Goal: Task Accomplishment & Management: Manage account settings

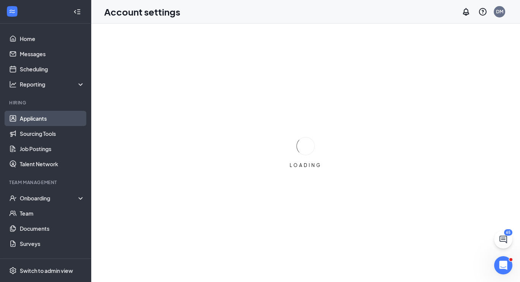
click at [29, 118] on link "Applicants" at bounding box center [52, 118] width 65 height 15
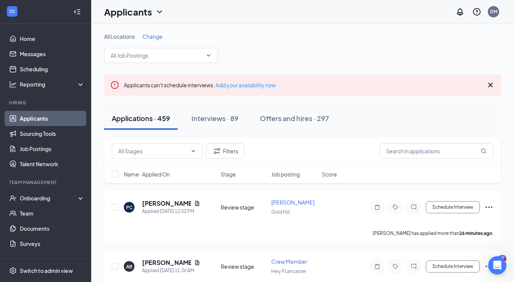
click at [151, 38] on span "Change" at bounding box center [153, 36] width 20 height 7
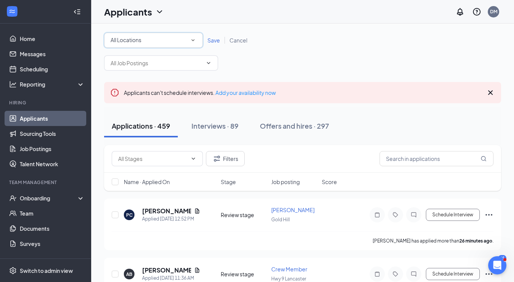
click at [194, 40] on icon "SmallChevronDown" at bounding box center [193, 41] width 3 height 2
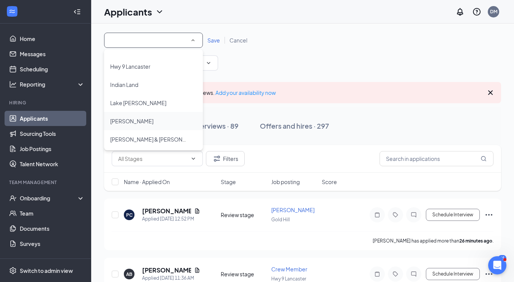
scroll to position [106, 0]
click at [138, 136] on span "[PERSON_NAME] & [PERSON_NAME]" at bounding box center [156, 138] width 92 height 7
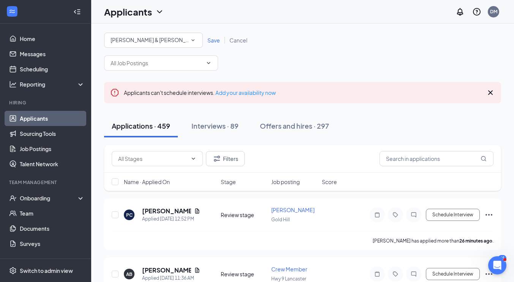
click at [282, 19] on div "Applicants DM" at bounding box center [302, 12] width 423 height 24
click at [212, 39] on span "Save" at bounding box center [214, 40] width 13 height 7
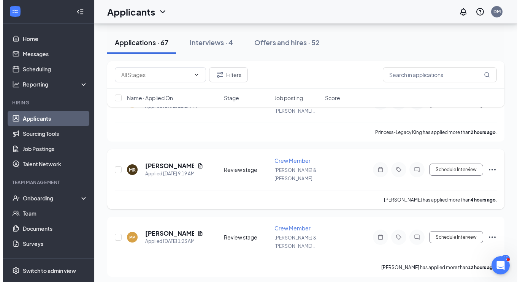
scroll to position [114, 0]
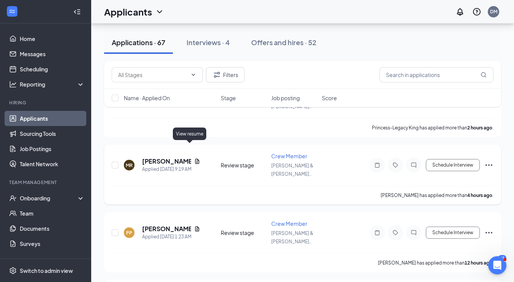
click at [194, 159] on icon "Document" at bounding box center [197, 162] width 6 height 6
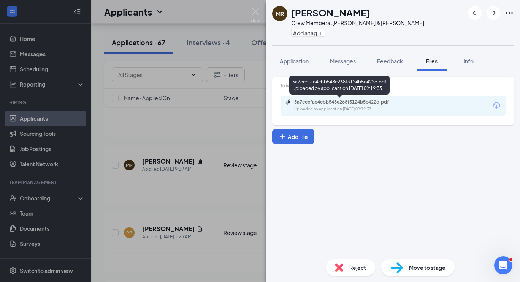
click at [354, 102] on div "5a7ccefae4cbb548e268f3124b5c422d.pdf" at bounding box center [347, 102] width 106 height 6
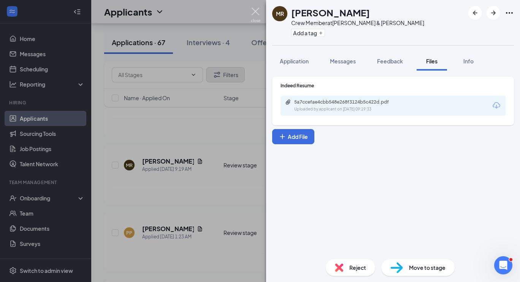
drag, startPoint x: 257, startPoint y: 12, endPoint x: 221, endPoint y: 78, distance: 74.7
click at [257, 12] on img at bounding box center [256, 15] width 10 height 15
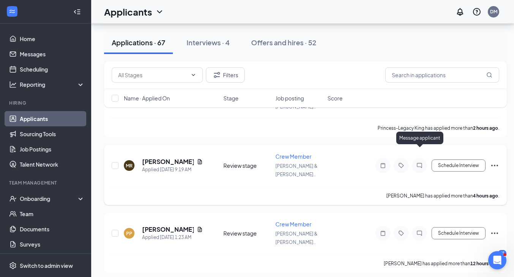
click at [420, 163] on icon "ChatInactive" at bounding box center [419, 165] width 5 height 5
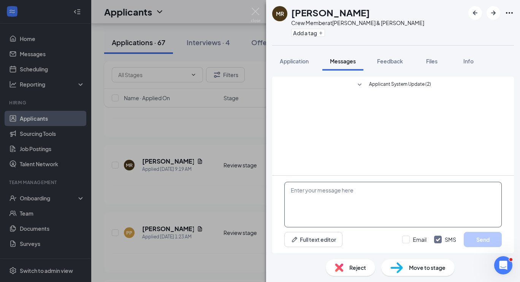
click at [322, 192] on textarea at bounding box center [392, 205] width 217 height 46
type textarea "Are you ava"
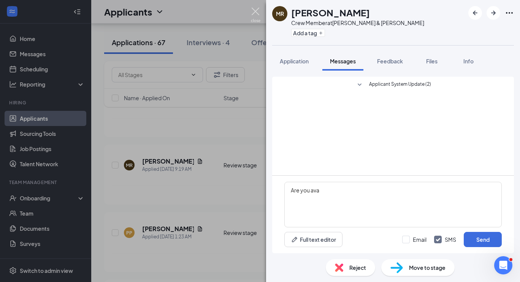
click at [255, 13] on img at bounding box center [256, 15] width 10 height 15
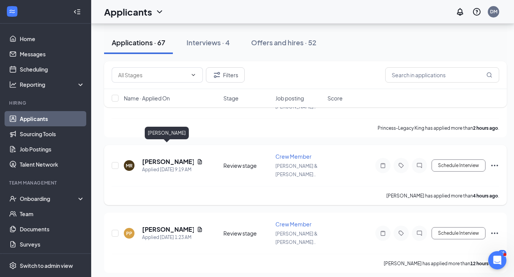
click at [151, 157] on h5 "[PERSON_NAME]" at bounding box center [168, 161] width 52 height 8
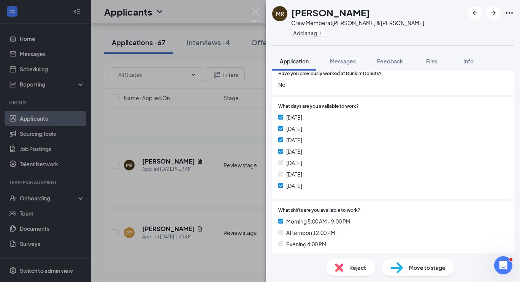
scroll to position [114, 0]
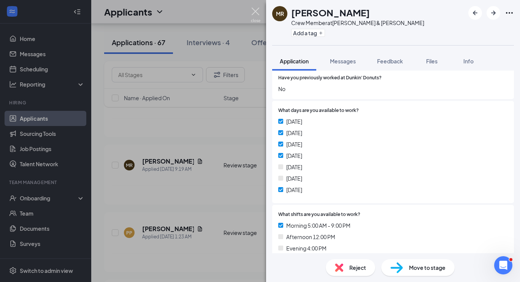
click at [256, 10] on img at bounding box center [256, 15] width 10 height 15
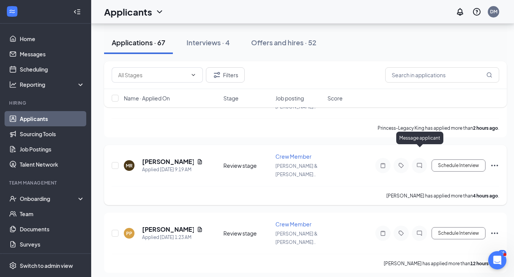
click at [419, 162] on icon "ChatInactive" at bounding box center [419, 165] width 9 height 6
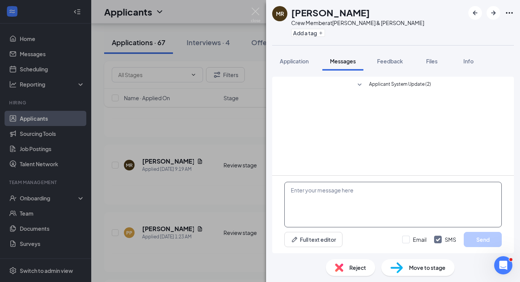
click at [325, 193] on textarea at bounding box center [392, 205] width 217 height 46
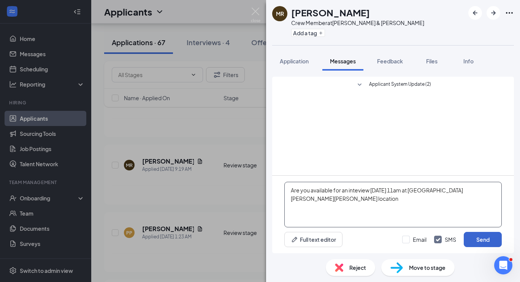
type textarea "Are you available for an inteview [DATE] 11am at [GEOGRAPHIC_DATA][PERSON_NAME]…"
click at [479, 239] on button "Send" at bounding box center [483, 239] width 38 height 15
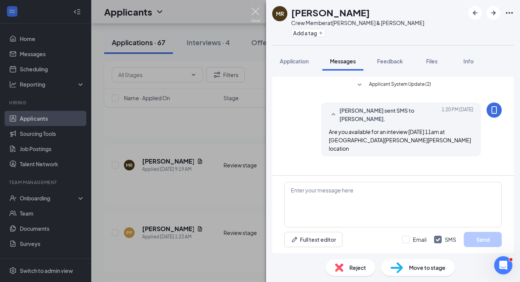
click at [256, 10] on img at bounding box center [256, 15] width 10 height 15
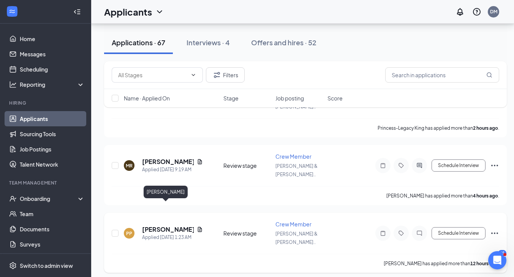
click at [150, 225] on h5 "[PERSON_NAME]" at bounding box center [168, 229] width 52 height 8
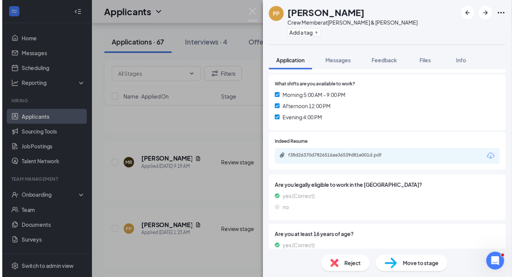
scroll to position [266, 0]
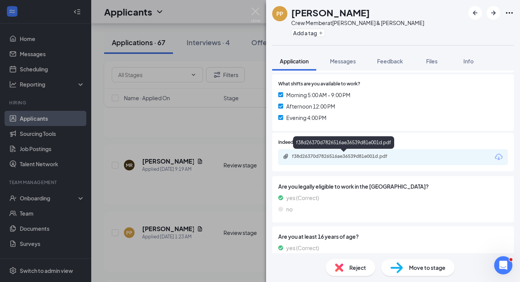
click at [334, 157] on div "f38d26370d7826516ae36539d81e001d.pdf" at bounding box center [345, 157] width 106 height 6
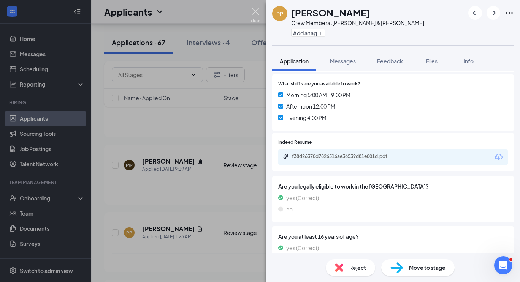
click at [255, 12] on img at bounding box center [256, 15] width 10 height 15
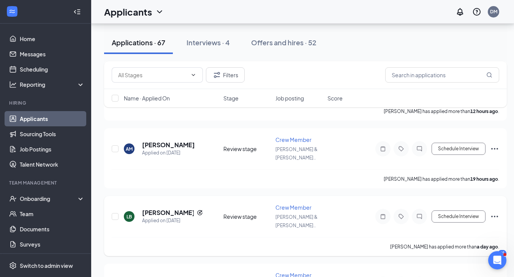
scroll to position [304, 0]
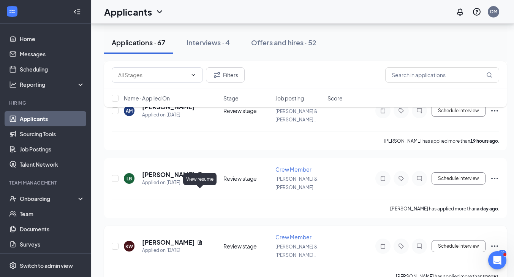
click at [199, 239] on icon "Document" at bounding box center [200, 242] width 6 height 6
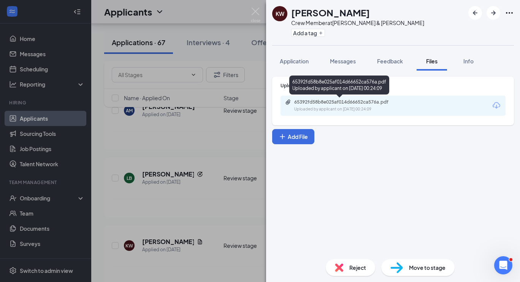
click at [354, 101] on div "65392fd58b8e025af014d66652ca576a.pdf" at bounding box center [347, 102] width 106 height 6
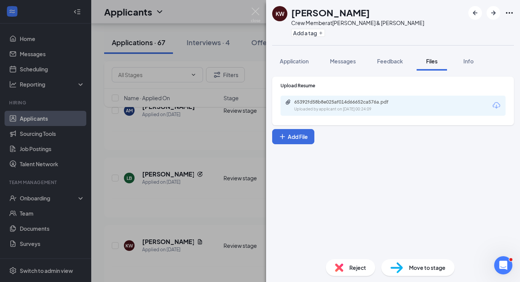
click at [355, 268] on span "Reject" at bounding box center [357, 268] width 17 height 8
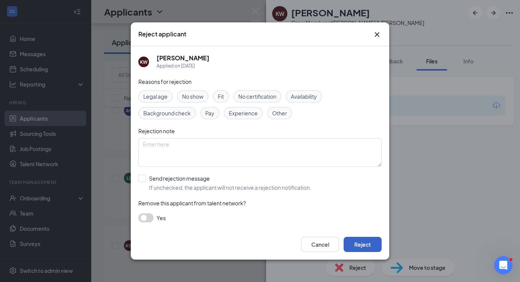
click at [362, 247] on button "Reject" at bounding box center [363, 244] width 38 height 15
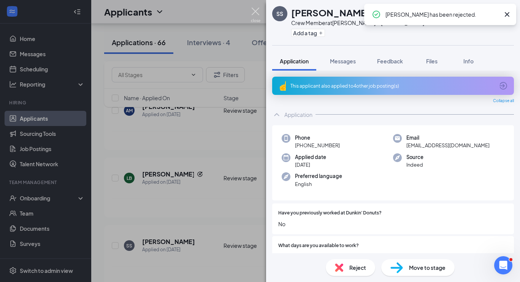
click at [257, 10] on img at bounding box center [256, 15] width 10 height 15
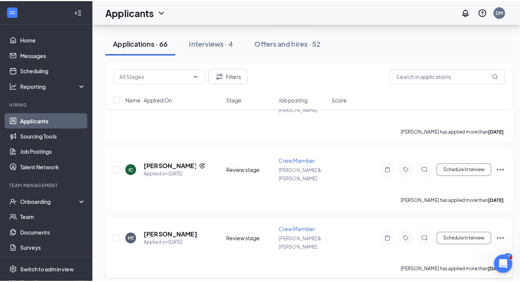
scroll to position [456, 0]
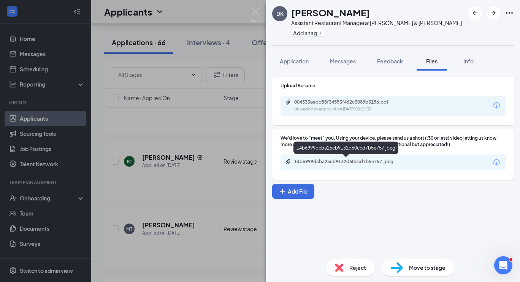
click at [336, 164] on div "14b6999dcba25cb9132d60ccd7b5e757.jpeg" at bounding box center [347, 162] width 106 height 6
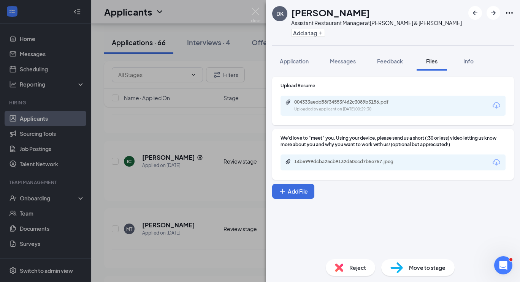
click at [334, 105] on div "004333aedd58f34553f462c3089b3156.pdf" at bounding box center [347, 102] width 106 height 6
click at [256, 11] on img at bounding box center [256, 15] width 10 height 15
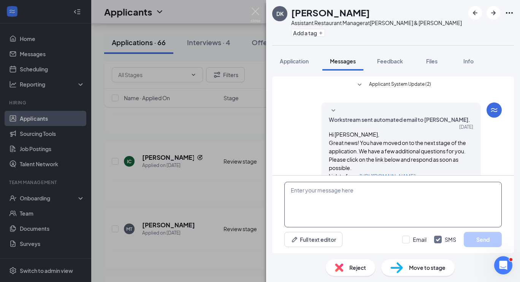
click at [328, 196] on textarea at bounding box center [392, 205] width 217 height 46
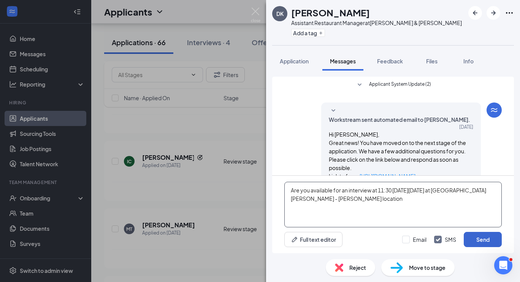
type textarea "Are you available for an interview at 11:30 [DATE][DATE] at [GEOGRAPHIC_DATA][P…"
click at [480, 243] on button "Send" at bounding box center [483, 239] width 38 height 15
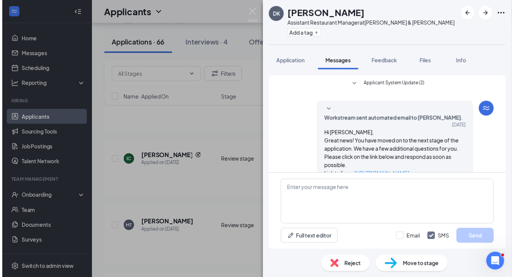
scroll to position [38, 0]
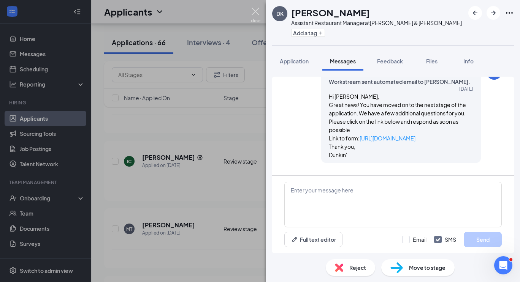
click at [257, 12] on img at bounding box center [256, 15] width 10 height 15
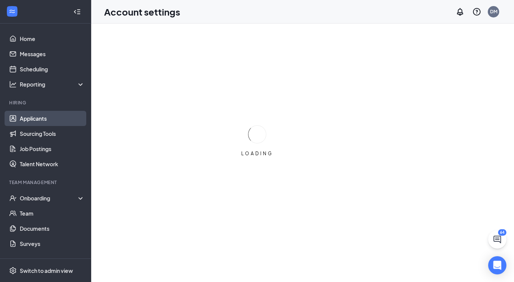
drag, startPoint x: 34, startPoint y: 120, endPoint x: 71, endPoint y: 113, distance: 37.6
click at [34, 120] on link "Applicants" at bounding box center [52, 118] width 65 height 15
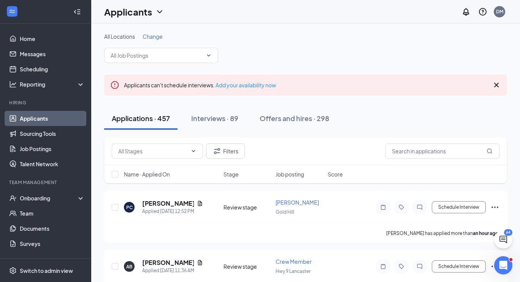
click at [155, 37] on span "Change" at bounding box center [153, 36] width 20 height 7
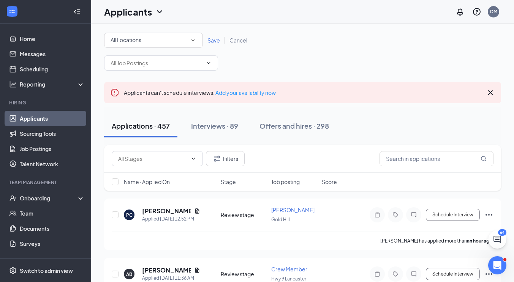
click at [191, 40] on icon "SmallChevronDown" at bounding box center [193, 40] width 7 height 7
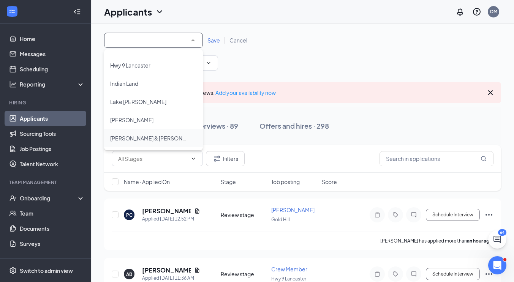
click at [152, 136] on span "[PERSON_NAME] & [PERSON_NAME]" at bounding box center [156, 138] width 92 height 7
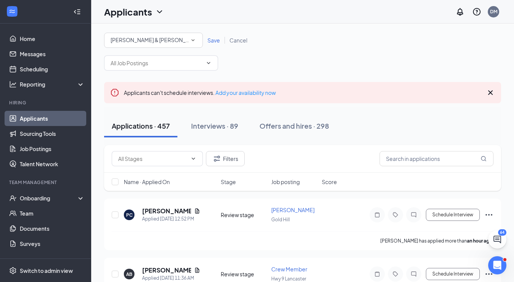
click at [212, 40] on span "Save" at bounding box center [214, 40] width 13 height 7
